Goal: Task Accomplishment & Management: Manage account settings

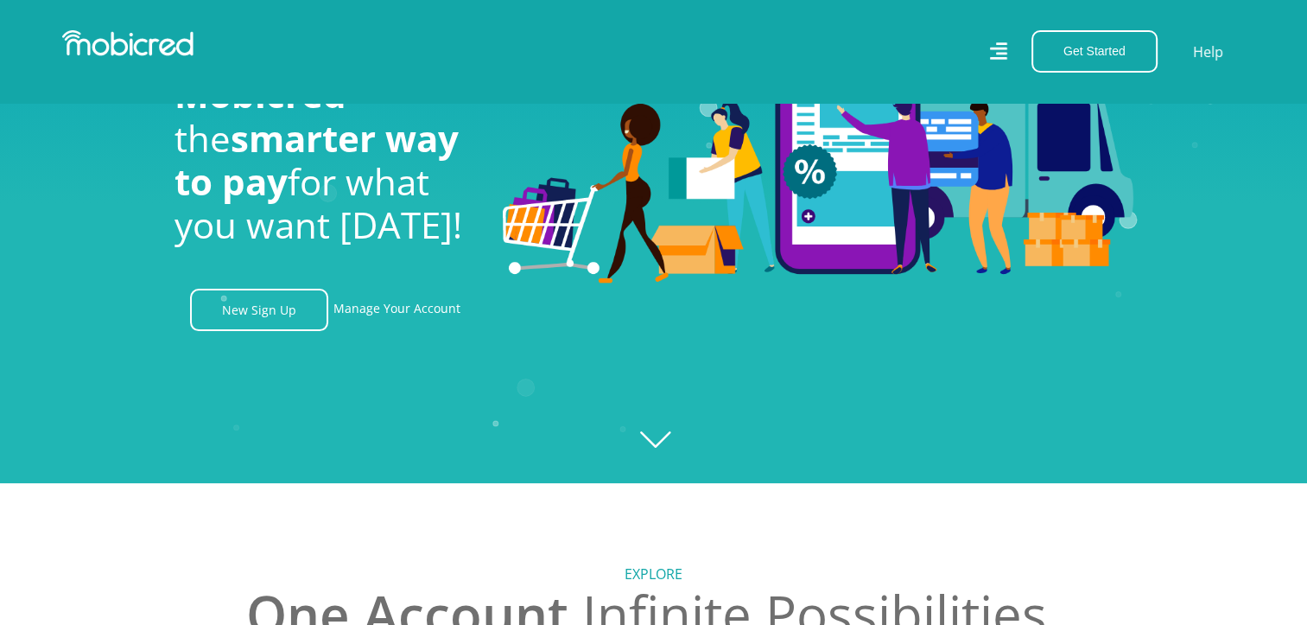
scroll to position [140, 0]
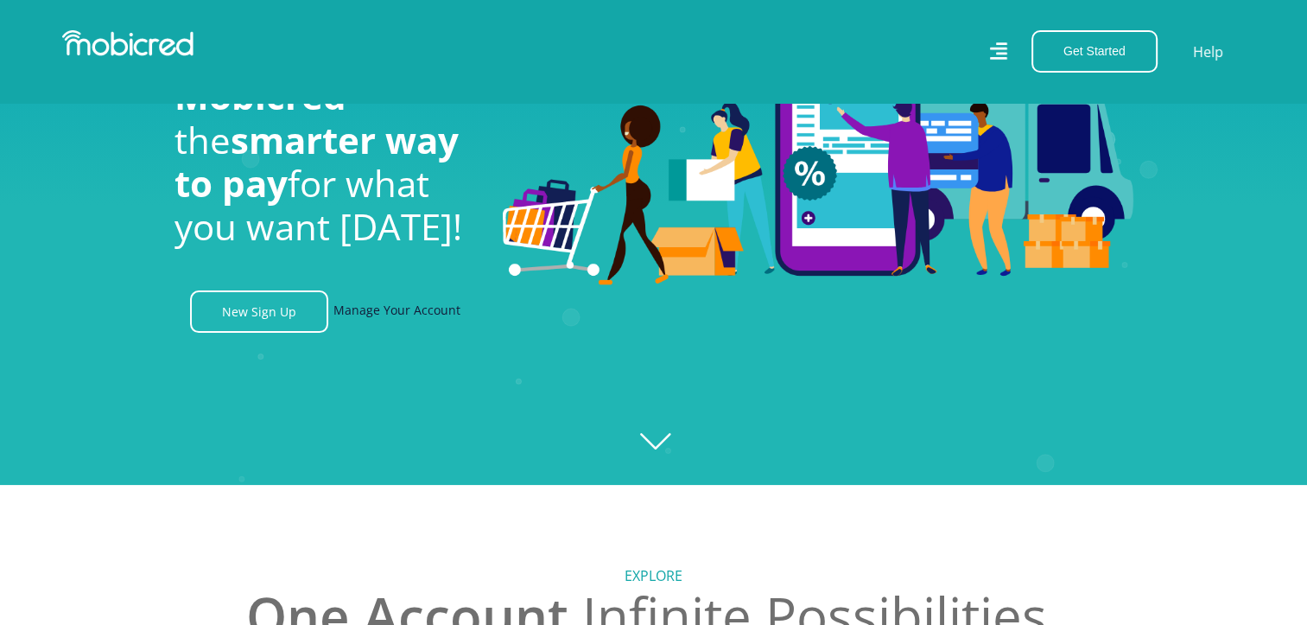
click at [405, 330] on link "Manage Your Account" at bounding box center [396, 311] width 127 height 42
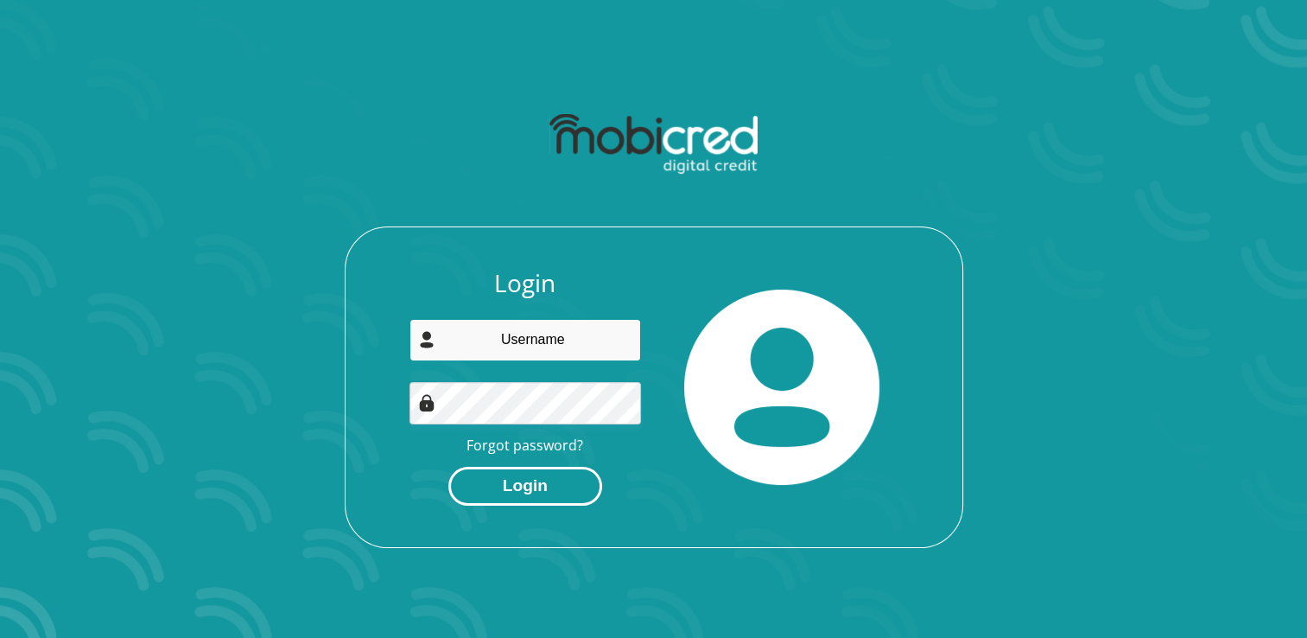
type input "shaldonstander@yahoo.co.uk"
click at [539, 470] on button "Login" at bounding box center [525, 486] width 154 height 39
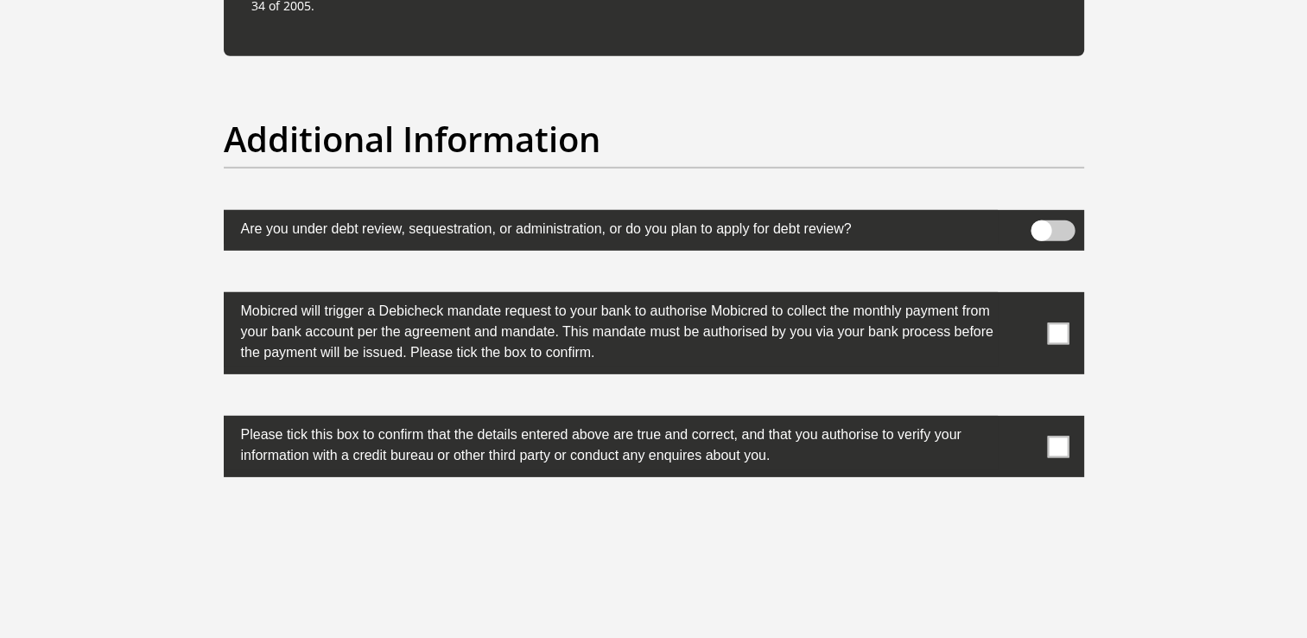
scroll to position [5557, 0]
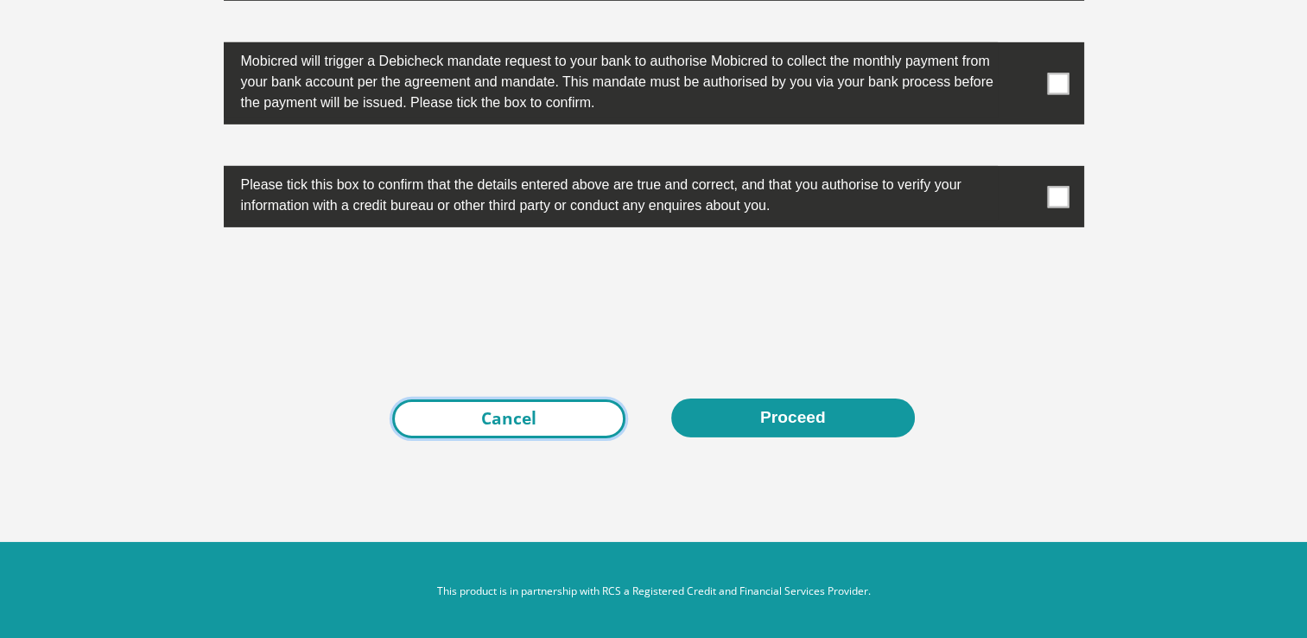
click at [518, 423] on link "Cancel" at bounding box center [508, 418] width 233 height 39
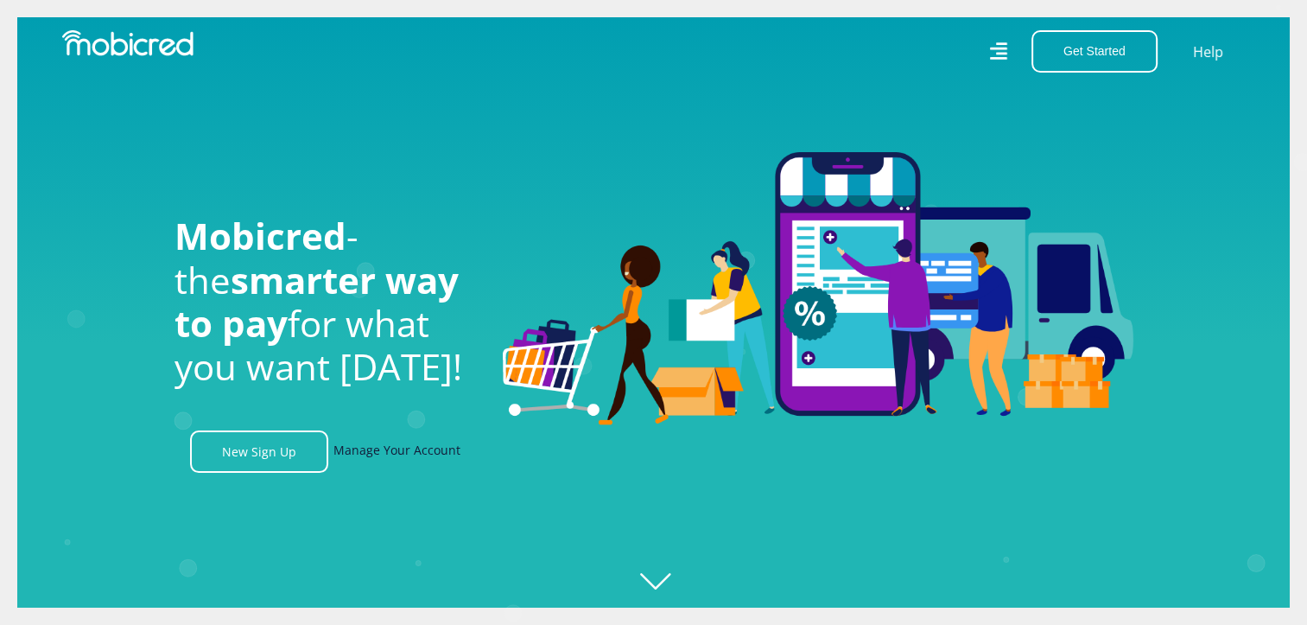
click at [432, 460] on link "Manage Your Account" at bounding box center [396, 451] width 127 height 42
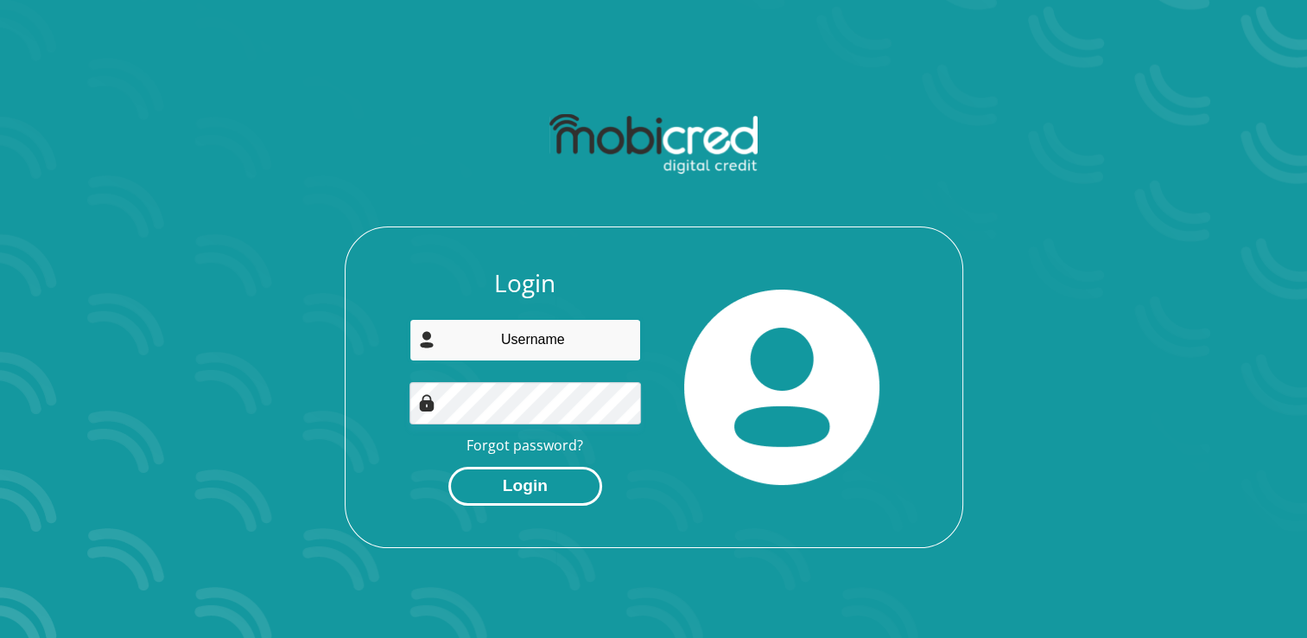
type input "shaldonstander@yahoo.co.uk"
click at [558, 489] on button "Login" at bounding box center [525, 486] width 154 height 39
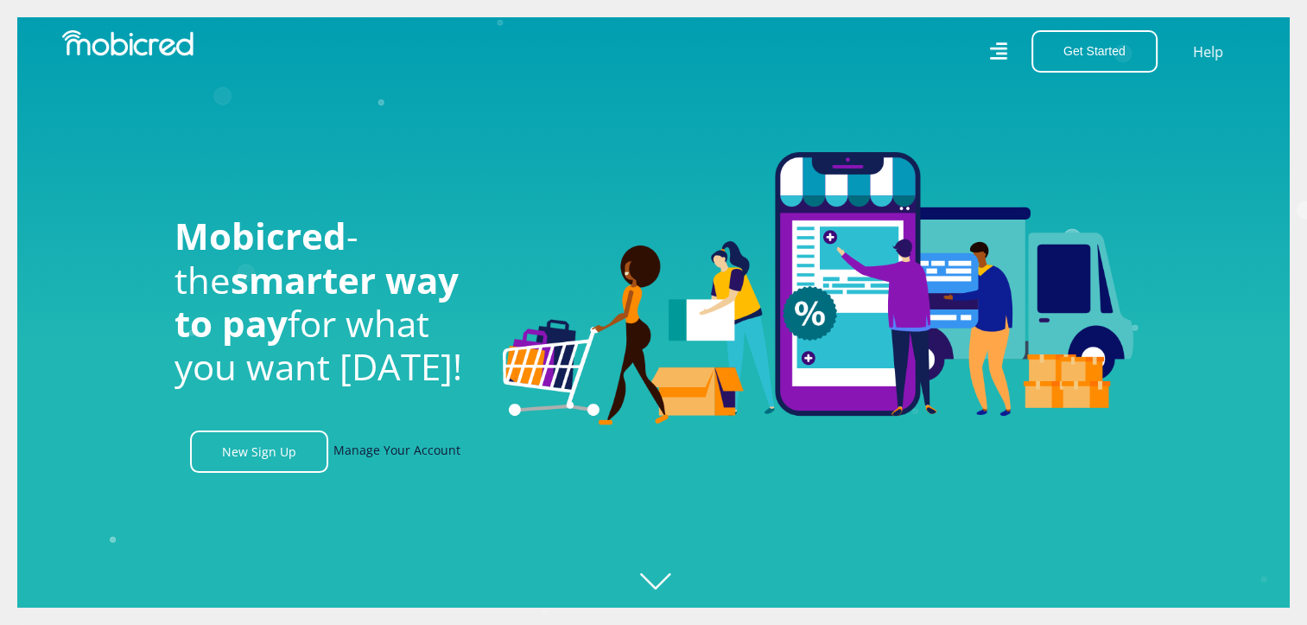
scroll to position [0, 651]
click at [437, 452] on link "Manage Your Account" at bounding box center [396, 451] width 127 height 42
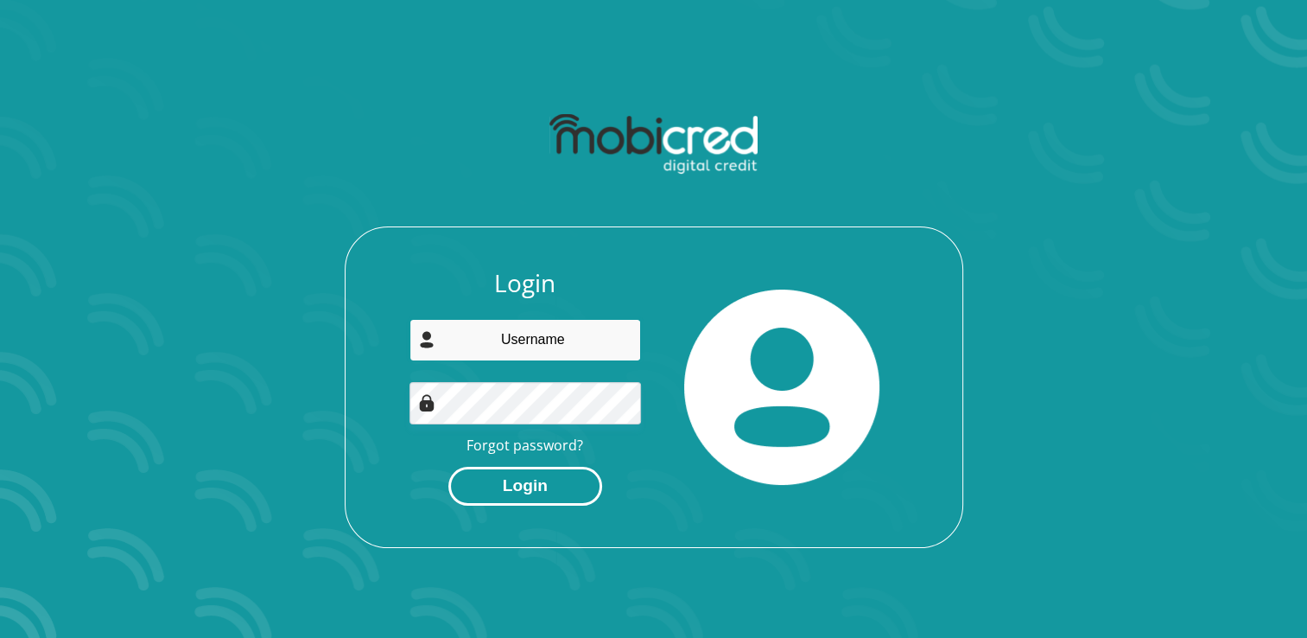
type input "[EMAIL_ADDRESS][DOMAIN_NAME]"
click at [531, 483] on button "Login" at bounding box center [525, 486] width 154 height 39
